Goal: Task Accomplishment & Management: Manage account settings

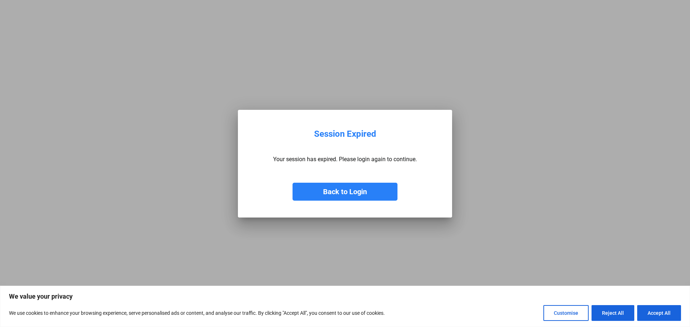
click at [223, 88] on button "Back to Login" at bounding box center [345, 192] width 105 height 18
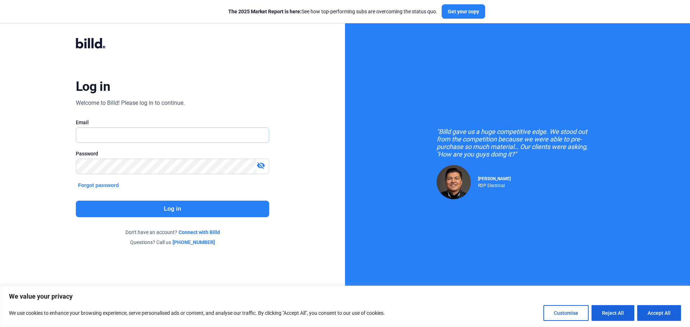
click at [152, 88] on input "text" at bounding box center [168, 135] width 185 height 15
type input "[EMAIL_ADDRESS][DOMAIN_NAME]"
click at [185, 88] on button "Log in" at bounding box center [172, 209] width 193 height 17
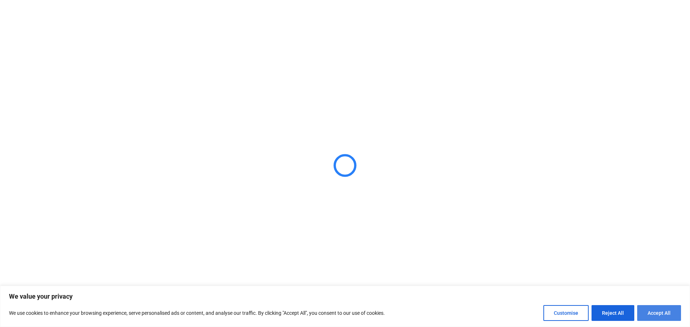
click at [223, 88] on button "Accept All" at bounding box center [659, 313] width 44 height 16
checkbox input "true"
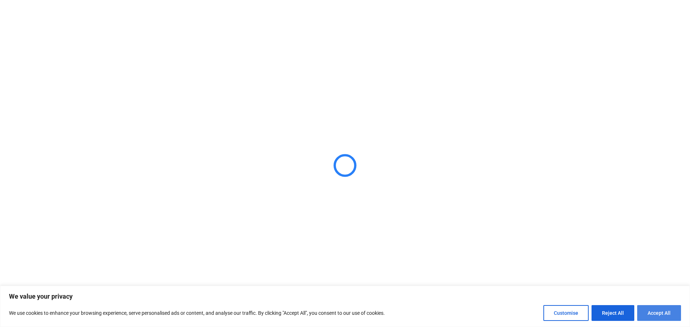
checkbox input "true"
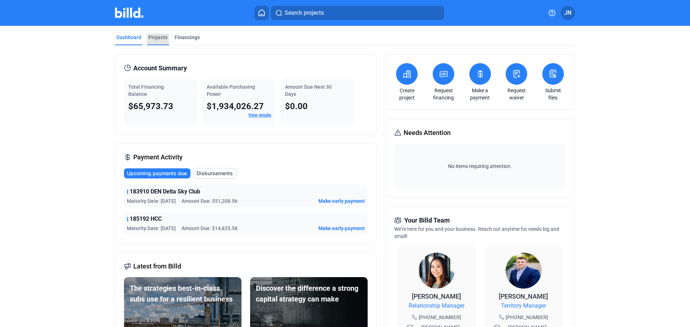
click at [150, 37] on div "Projects" at bounding box center [157, 37] width 19 height 7
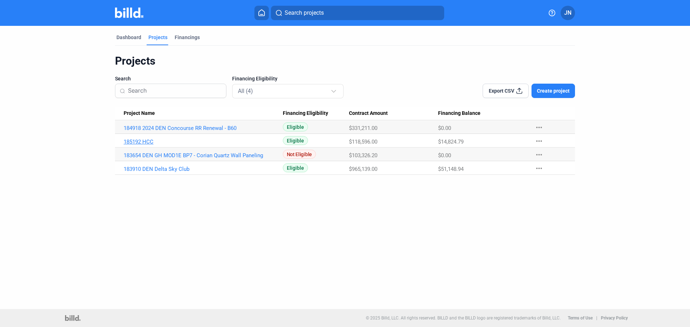
click at [150, 88] on link "185192 HCC" at bounding box center [203, 142] width 159 height 6
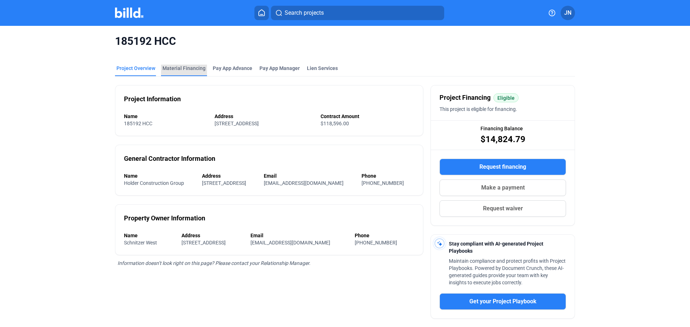
click at [194, 66] on div "Material Financing" at bounding box center [183, 68] width 43 height 7
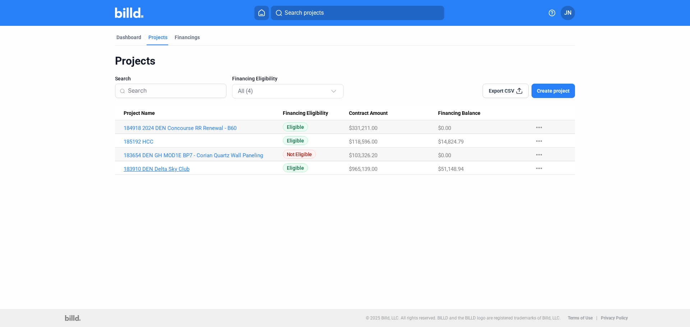
click at [175, 88] on link "183910 DEN Delta Sky Club" at bounding box center [203, 169] width 159 height 6
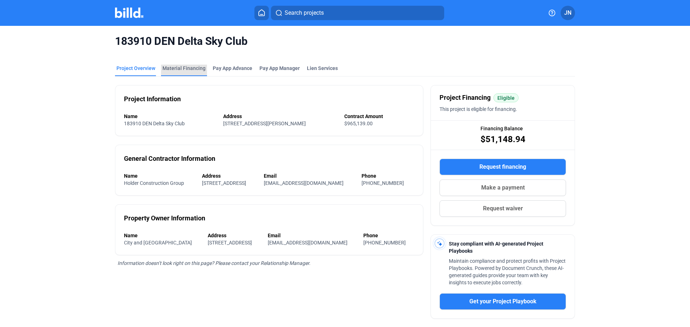
click at [181, 67] on div "Material Financing" at bounding box center [183, 68] width 43 height 7
